Goal: Task Accomplishment & Management: Manage account settings

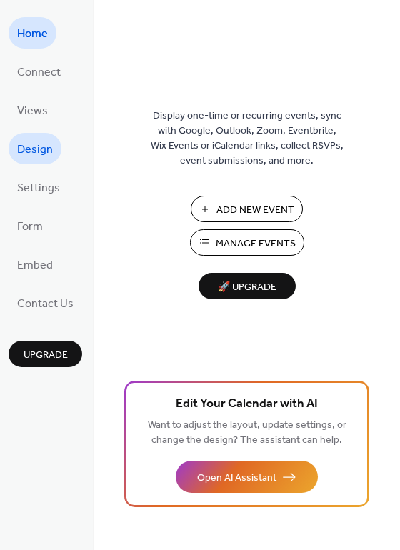
click at [41, 160] on span "Design" at bounding box center [35, 150] width 36 height 23
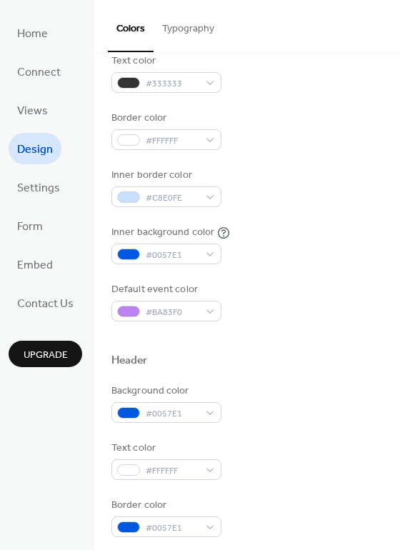
scroll to position [250, 0]
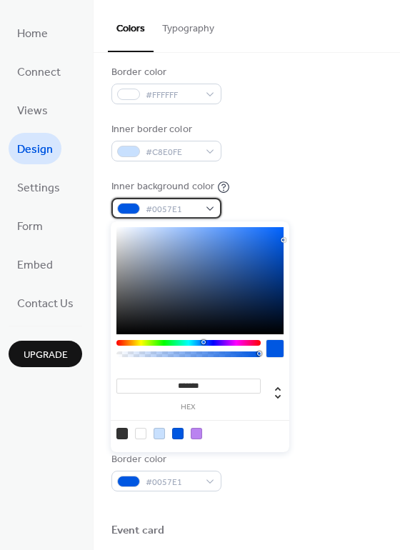
click at [133, 211] on div at bounding box center [128, 208] width 23 height 11
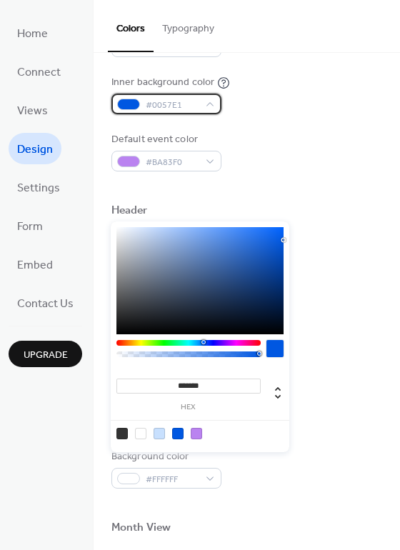
scroll to position [397, 0]
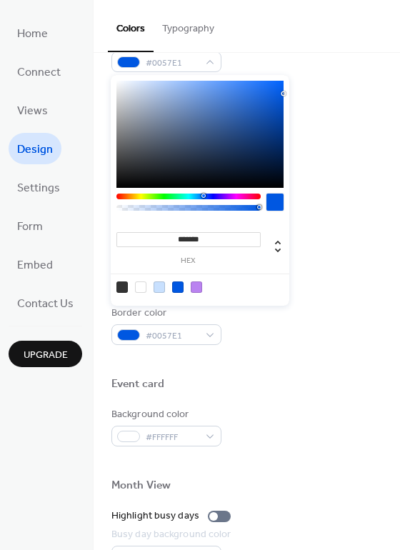
click at [347, 171] on div "Header" at bounding box center [246, 170] width 271 height 19
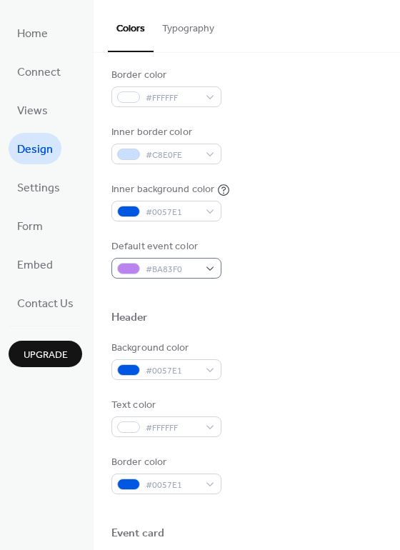
scroll to position [252, 0]
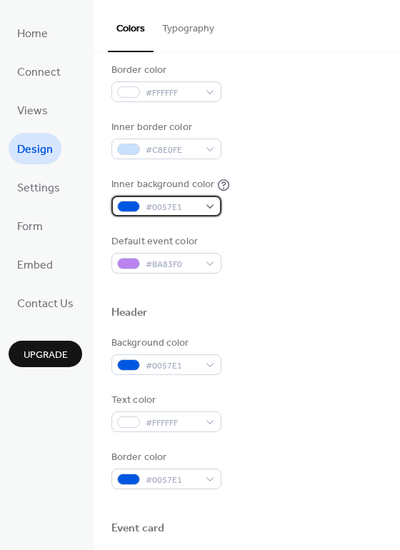
click at [201, 207] on div "#0057E1" at bounding box center [166, 206] width 110 height 21
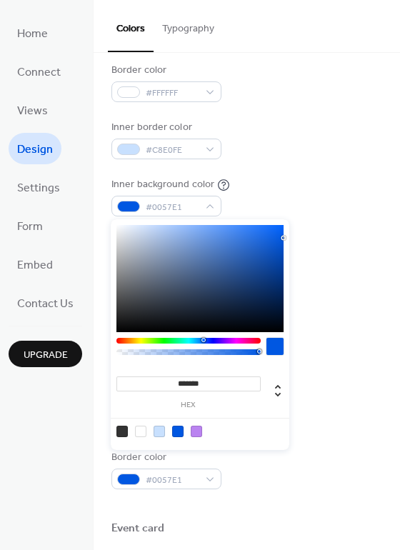
drag, startPoint x: 212, startPoint y: 383, endPoint x: 178, endPoint y: 384, distance: 34.3
click at [178, 384] on input "*******" at bounding box center [188, 384] width 144 height 15
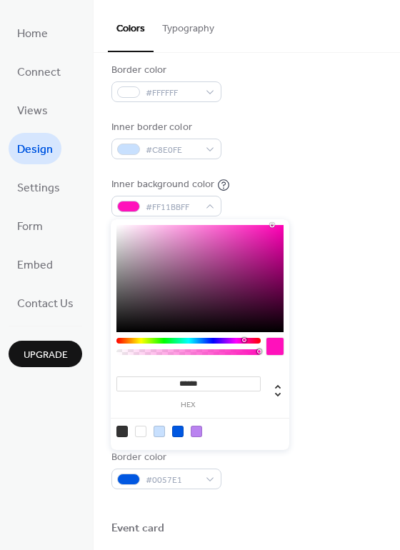
type input "*******"
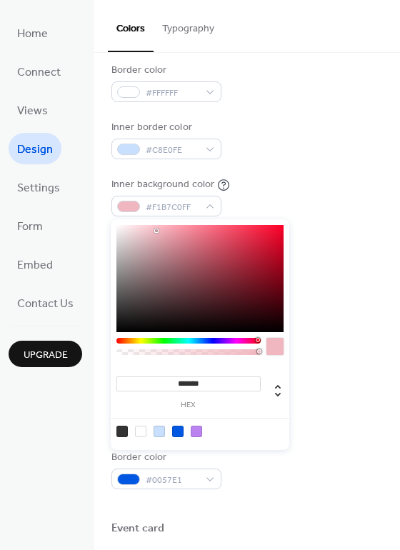
click at [357, 156] on div "Inner border color #C8E0FE" at bounding box center [246, 139] width 271 height 39
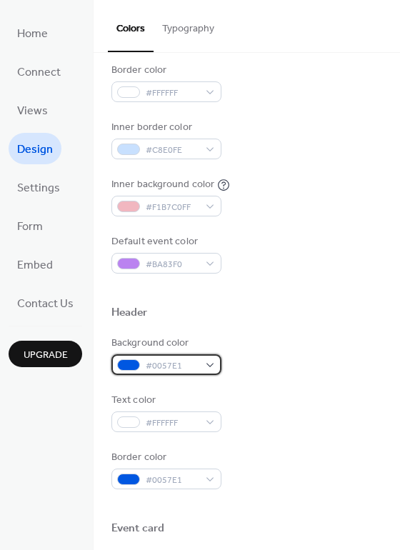
click at [181, 364] on span "#0057E1" at bounding box center [172, 366] width 53 height 15
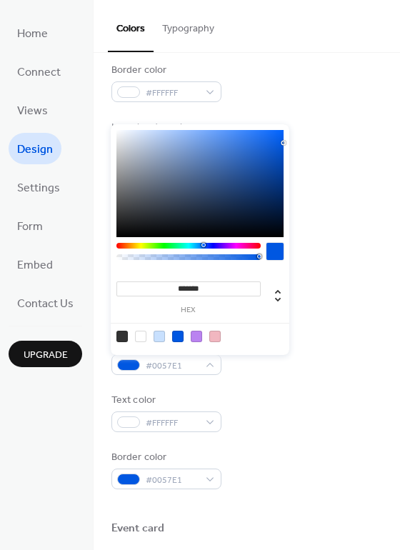
drag, startPoint x: 209, startPoint y: 288, endPoint x: 178, endPoint y: 288, distance: 30.7
click at [178, 288] on input "*******" at bounding box center [188, 288] width 144 height 15
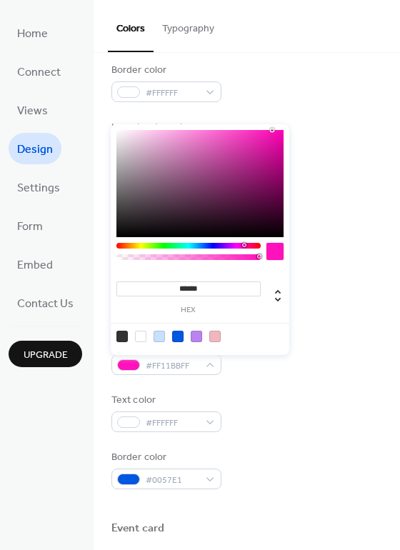
type input "*******"
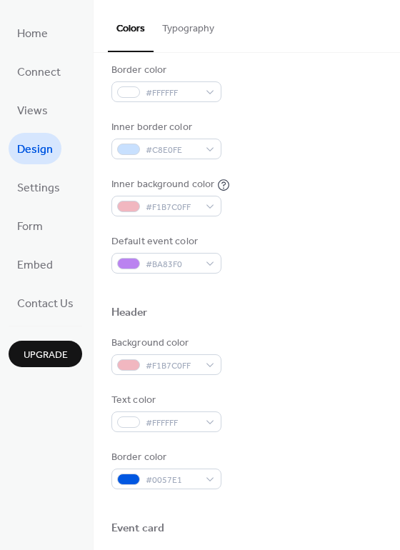
click at [319, 329] on div at bounding box center [246, 329] width 271 height 11
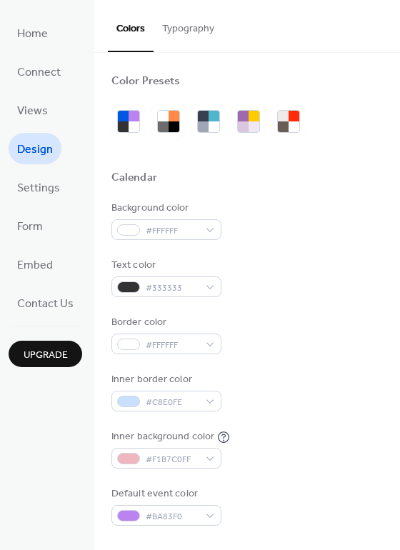
scroll to position [3, 0]
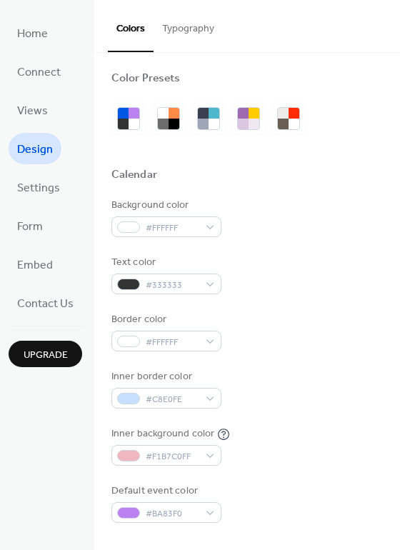
click at [212, 29] on button "Typography" at bounding box center [188, 25] width 69 height 51
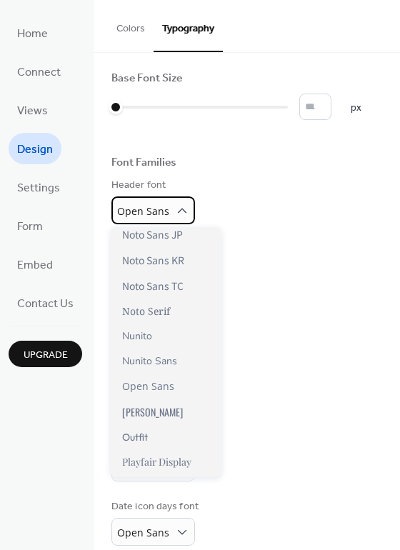
scroll to position [1053, 0]
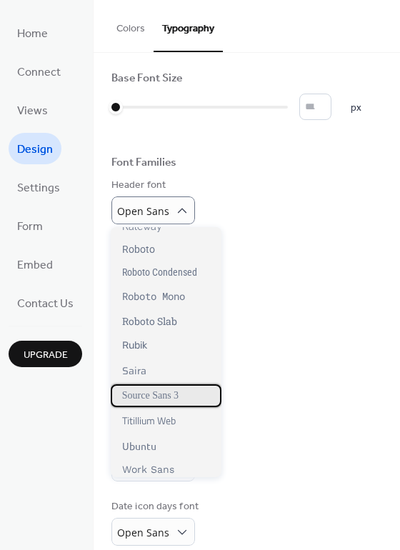
click at [169, 394] on span "Source Sans 3" at bounding box center [150, 395] width 56 height 11
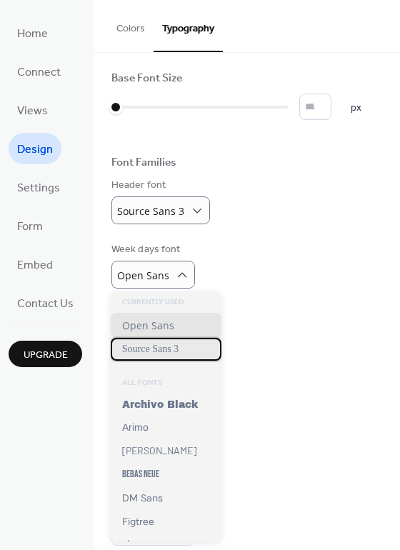
click at [156, 354] on span "Source Sans 3" at bounding box center [150, 349] width 56 height 11
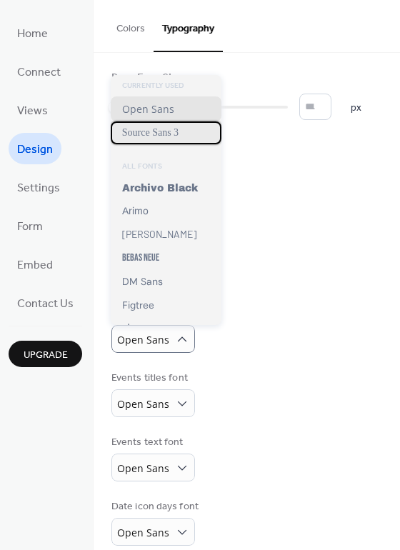
click at [159, 132] on span "Source Sans 3" at bounding box center [150, 132] width 56 height 11
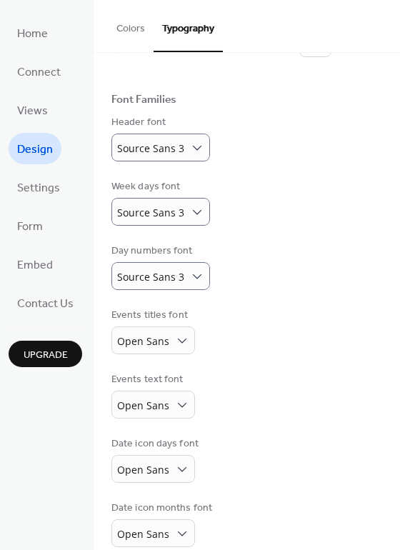
scroll to position [84, 0]
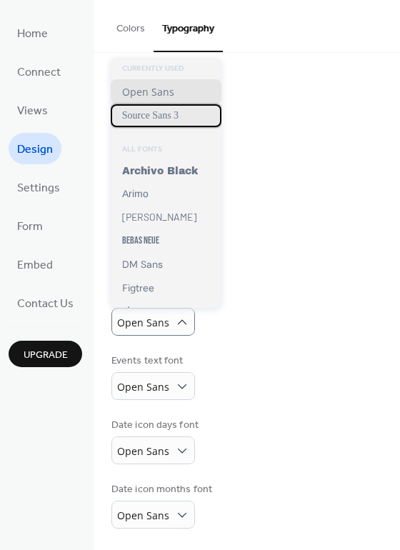
click at [152, 119] on span "Source Sans 3" at bounding box center [150, 115] width 56 height 11
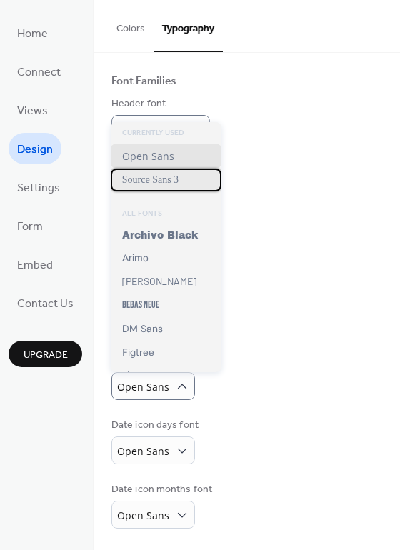
click at [167, 174] on div "Source Sans 3" at bounding box center [166, 180] width 111 height 23
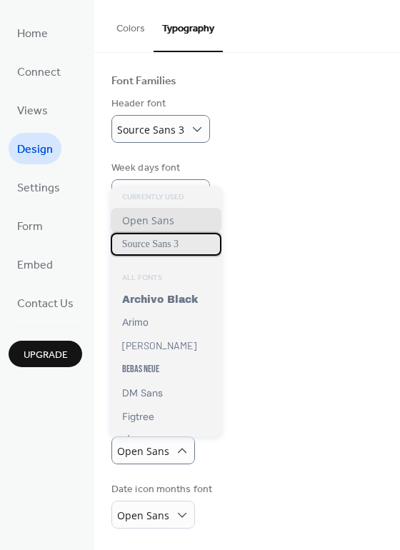
click at [164, 249] on span "Source Sans 3" at bounding box center [150, 244] width 56 height 11
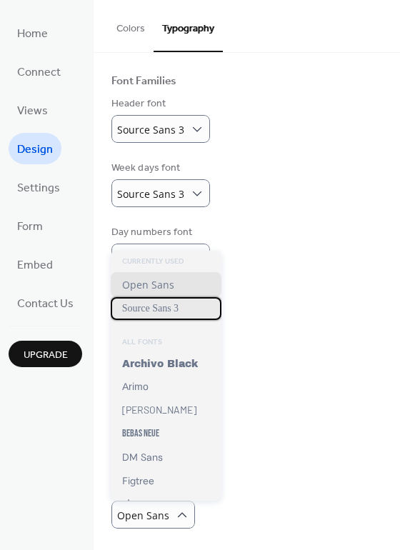
click at [144, 307] on span "Source Sans 3" at bounding box center [150, 308] width 56 height 11
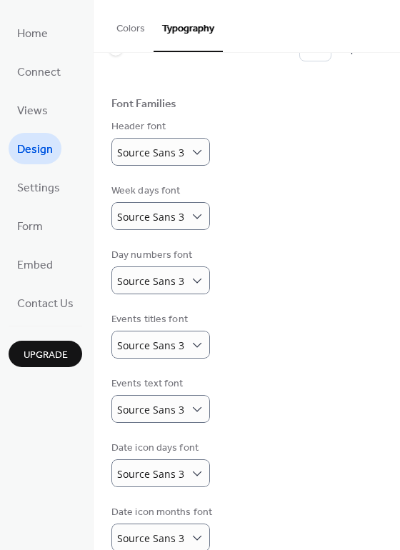
scroll to position [0, 0]
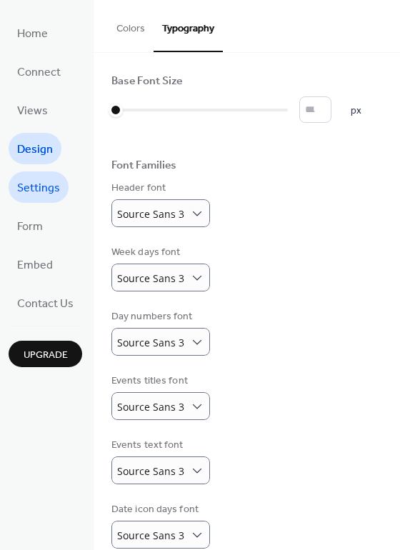
click at [56, 197] on span "Settings" at bounding box center [38, 188] width 43 height 23
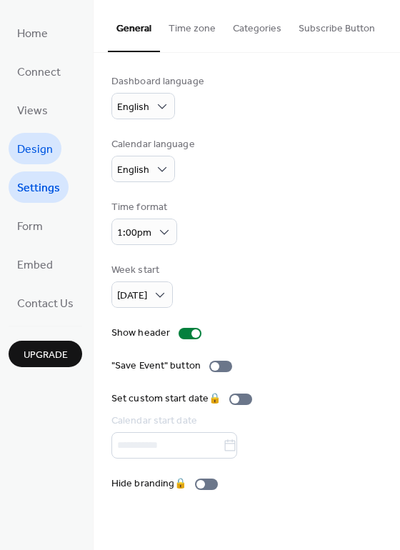
click at [46, 151] on span "Design" at bounding box center [35, 150] width 36 height 23
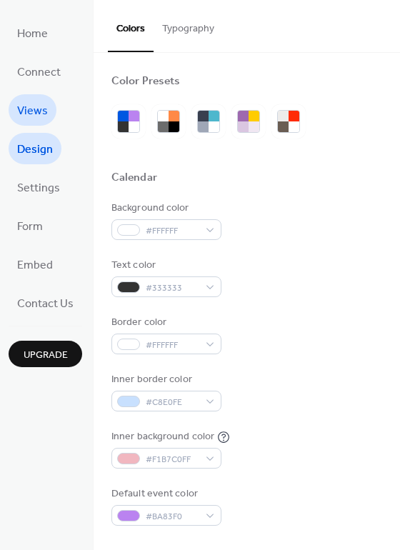
click at [40, 107] on span "Views" at bounding box center [32, 111] width 31 height 23
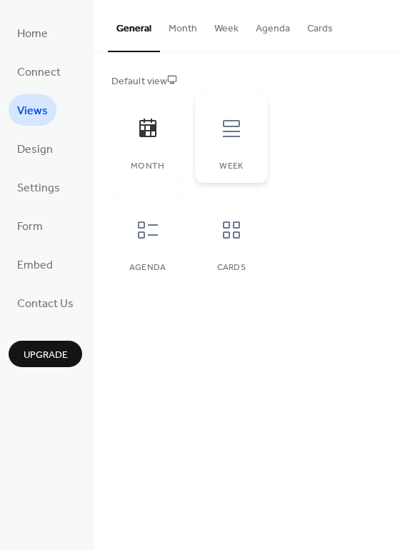
click at [237, 162] on div "Week" at bounding box center [231, 166] width 44 height 10
click at [36, 261] on span "Embed" at bounding box center [35, 265] width 36 height 23
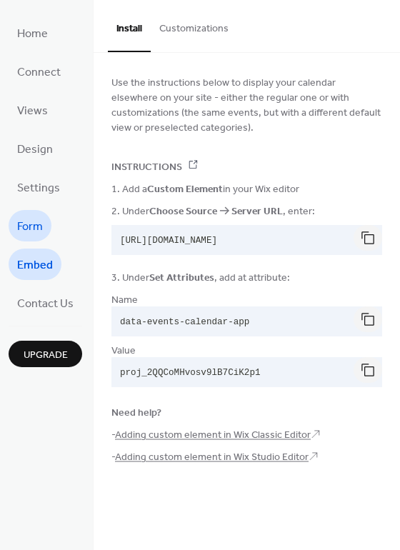
click at [36, 219] on span "Form" at bounding box center [30, 227] width 26 height 23
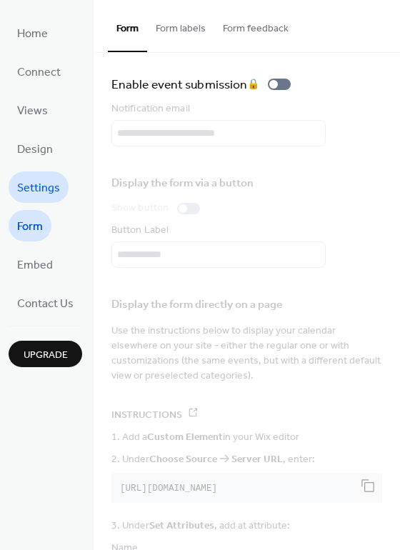
click at [42, 184] on span "Settings" at bounding box center [38, 188] width 43 height 23
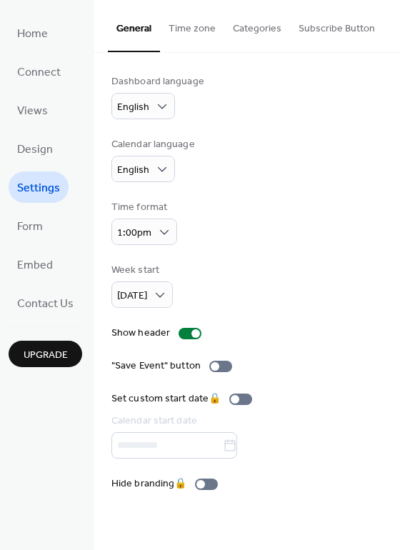
click at [60, 364] on button "Upgrade" at bounding box center [46, 354] width 74 height 26
click at [42, 68] on span "Connect" at bounding box center [39, 72] width 44 height 23
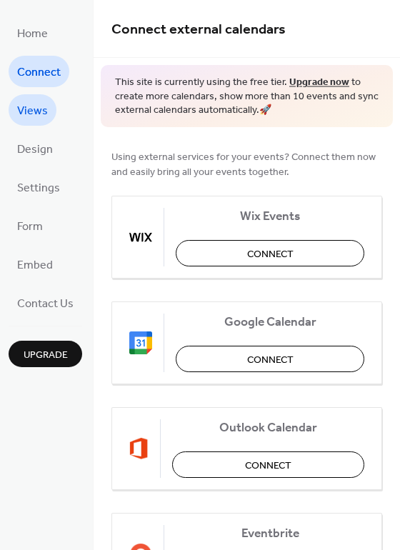
click at [39, 110] on span "Views" at bounding box center [32, 111] width 31 height 23
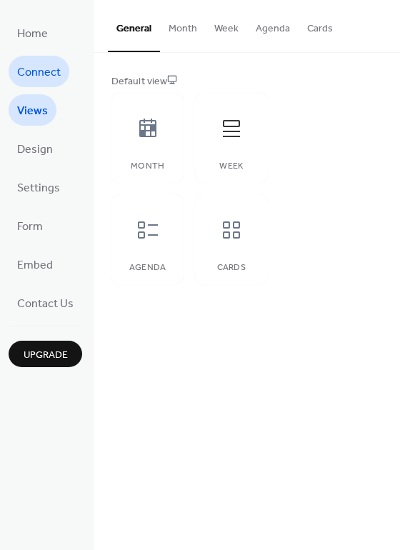
click at [40, 78] on span "Connect" at bounding box center [39, 72] width 44 height 23
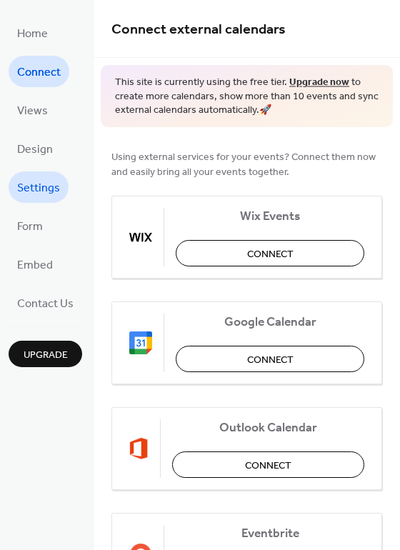
click at [48, 199] on link "Settings" at bounding box center [39, 186] width 60 height 31
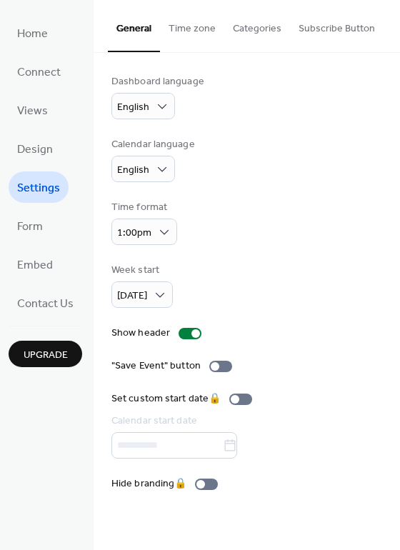
click at [197, 25] on button "Time zone" at bounding box center [192, 25] width 64 height 51
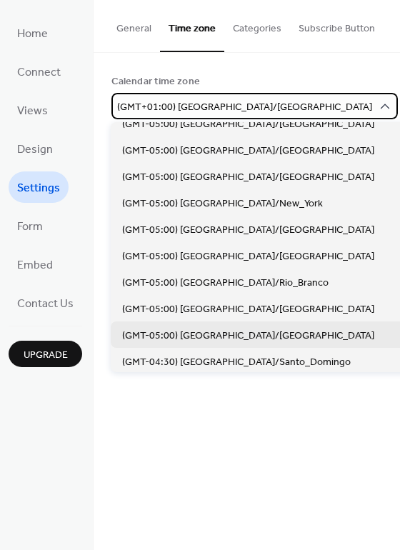
scroll to position [1115, 0]
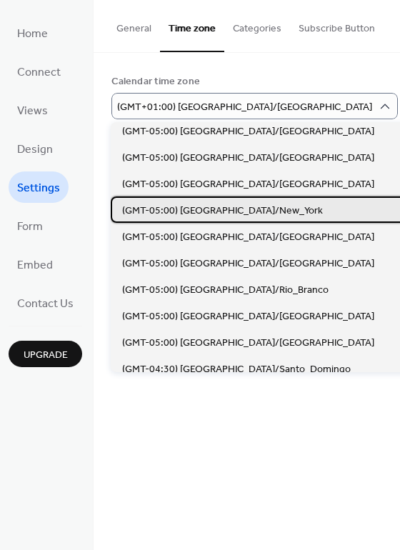
click at [226, 211] on span "(GMT-05:00) [GEOGRAPHIC_DATA]/New_York" at bounding box center [222, 211] width 201 height 15
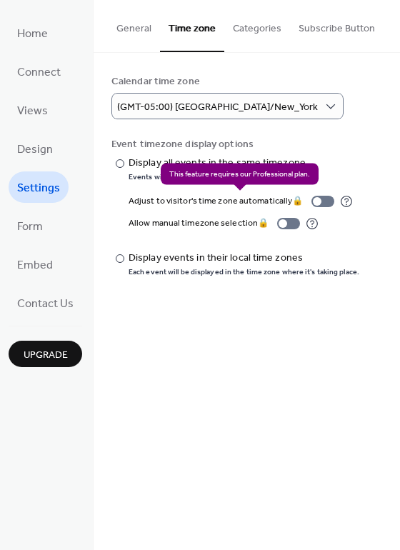
click at [313, 201] on div "Adjust to visitor's time zone automatically 🔒" at bounding box center [241, 201] width 224 height 15
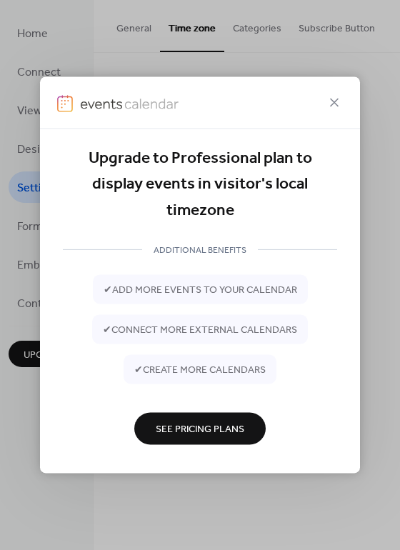
click at [227, 422] on span "See Pricing Plans" at bounding box center [200, 429] width 89 height 15
